Goal: Task Accomplishment & Management: Complete application form

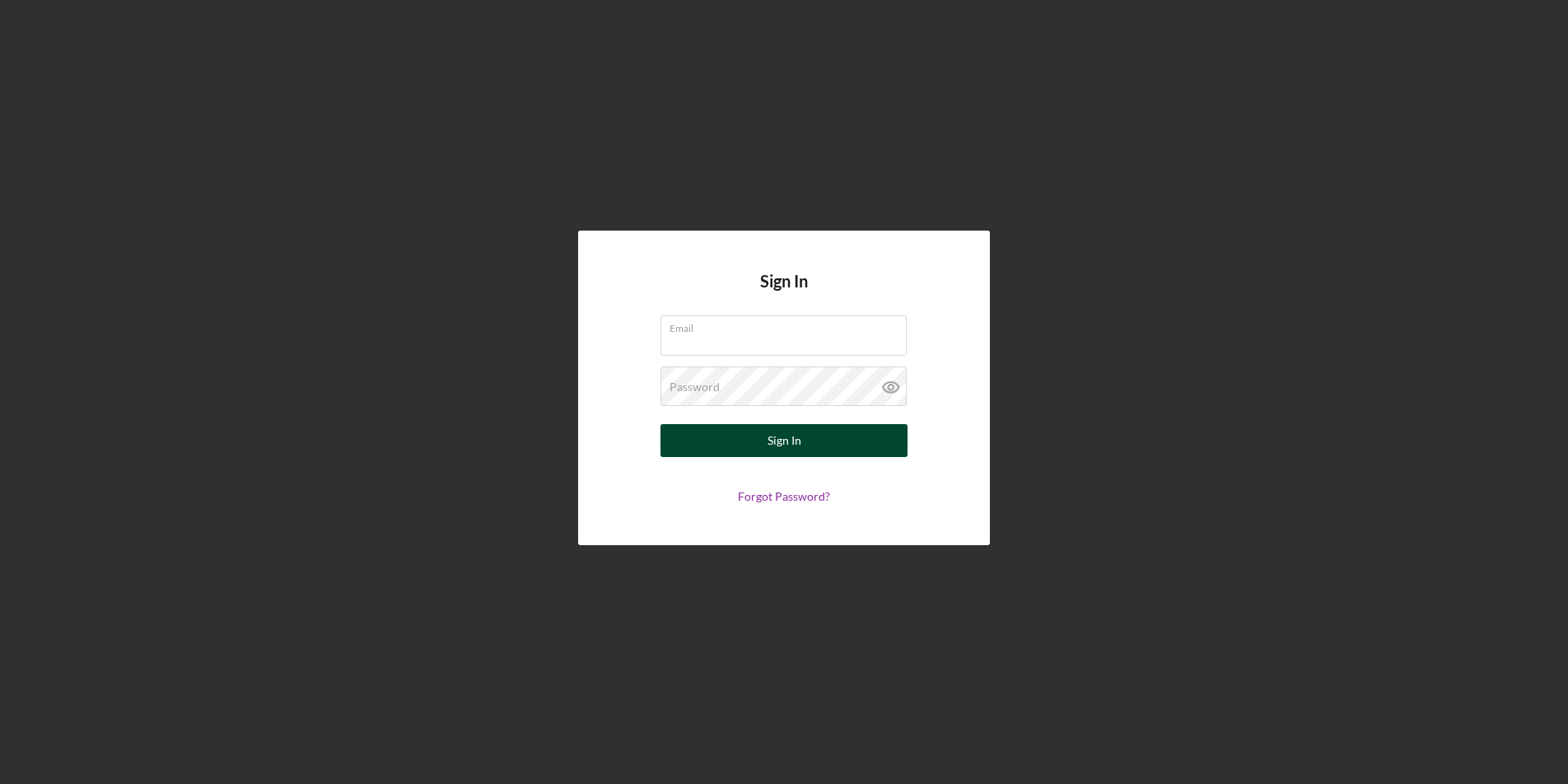
type input "[EMAIL_ADDRESS][DOMAIN_NAME]"
click at [788, 442] on div "Sign In" at bounding box center [784, 440] width 33 height 33
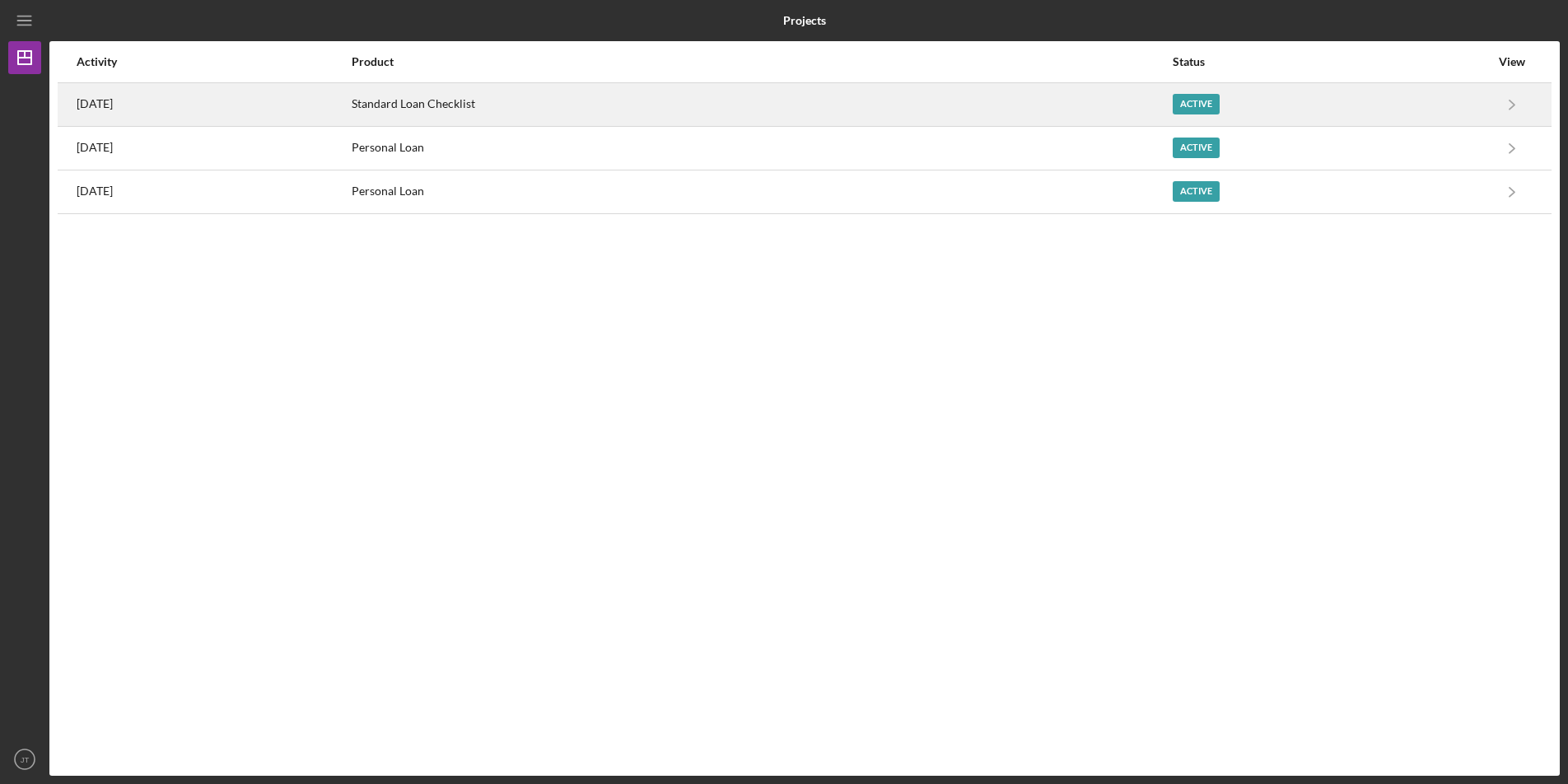
click at [350, 108] on div "[DATE]" at bounding box center [212, 105] width 273 height 41
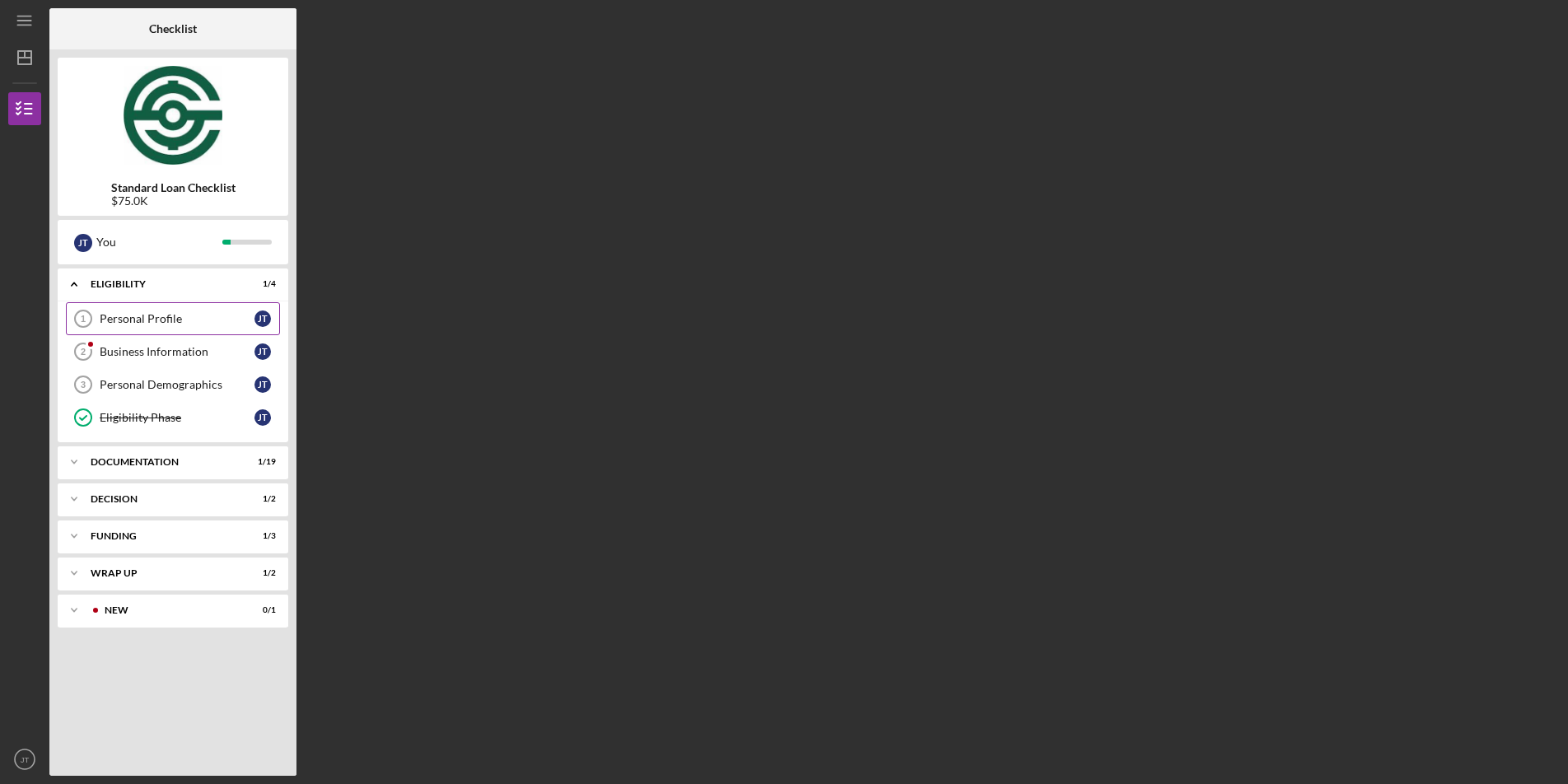
click at [183, 329] on link "Personal Profile 1 Personal Profile [PERSON_NAME]" at bounding box center [173, 319] width 214 height 33
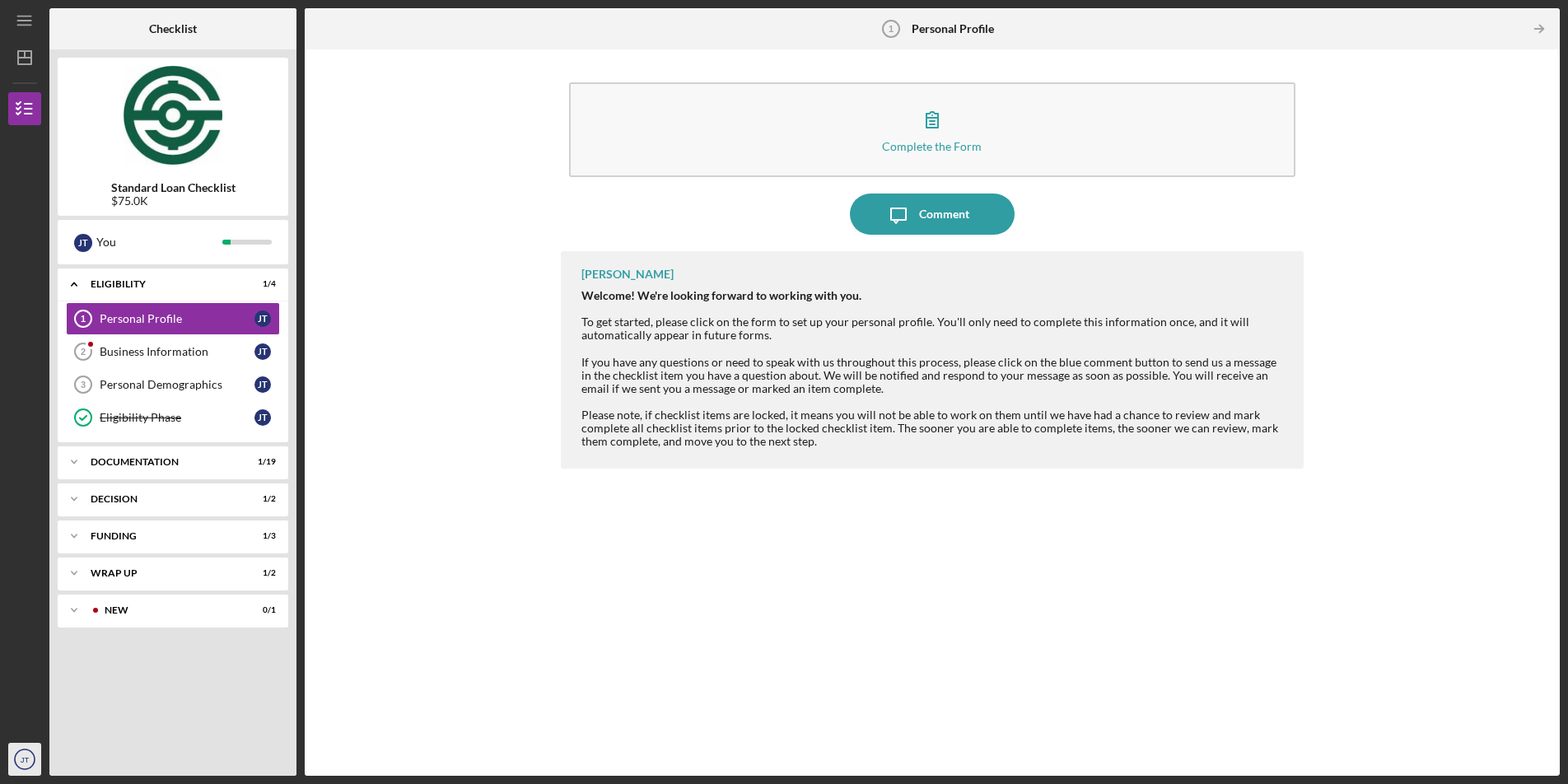
click at [27, 765] on icon "JT" at bounding box center [25, 759] width 33 height 41
click at [40, 721] on link "Logout" at bounding box center [99, 720] width 181 height 33
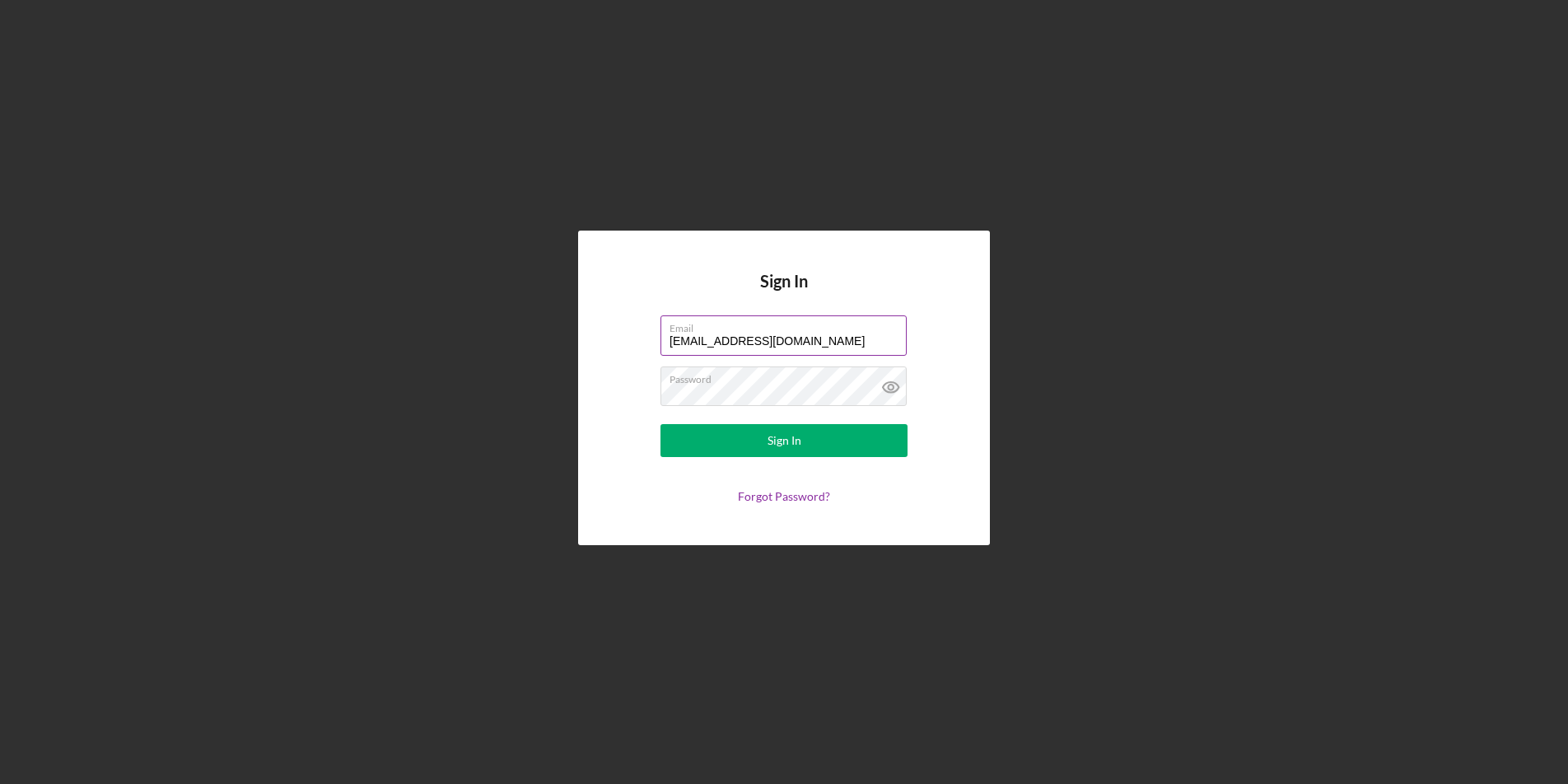
click at [807, 346] on input "[EMAIL_ADDRESS][DOMAIN_NAME]" at bounding box center [783, 335] width 246 height 39
type input "[EMAIL_ADDRESS][DOMAIN_NAME]"
click at [661, 424] on button "Sign In" at bounding box center [784, 440] width 247 height 33
